Goal: Task Accomplishment & Management: Use online tool/utility

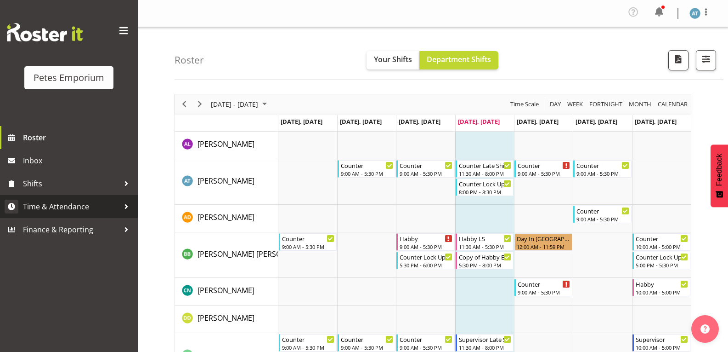
click at [56, 199] on span "Time & Attendance" at bounding box center [71, 206] width 96 height 14
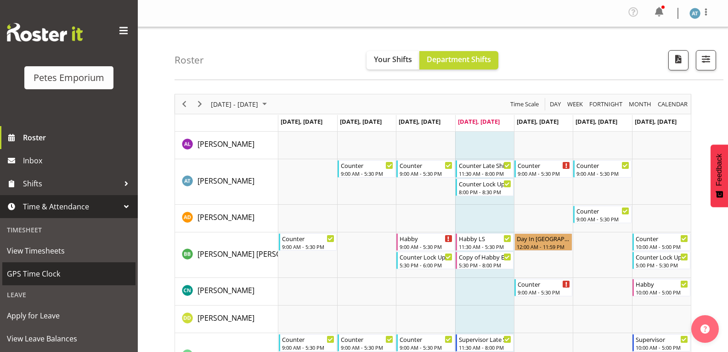
click at [40, 276] on span "GPS Time Clock" at bounding box center [69, 274] width 124 height 14
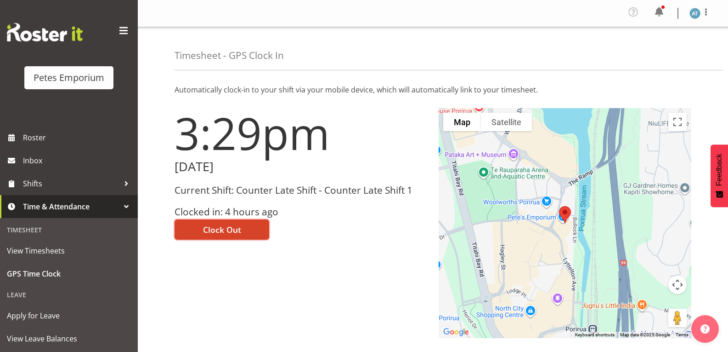
click at [229, 238] on button "Clock Out" at bounding box center [222, 229] width 95 height 20
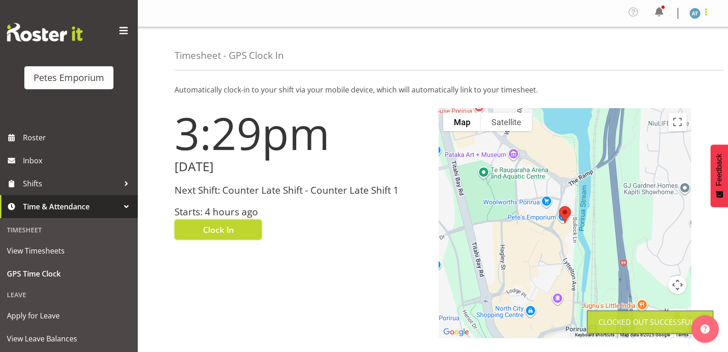
click at [710, 13] on span at bounding box center [706, 11] width 11 height 11
click at [682, 45] on link "Log Out" at bounding box center [668, 50] width 88 height 17
